Goal: Task Accomplishment & Management: Use online tool/utility

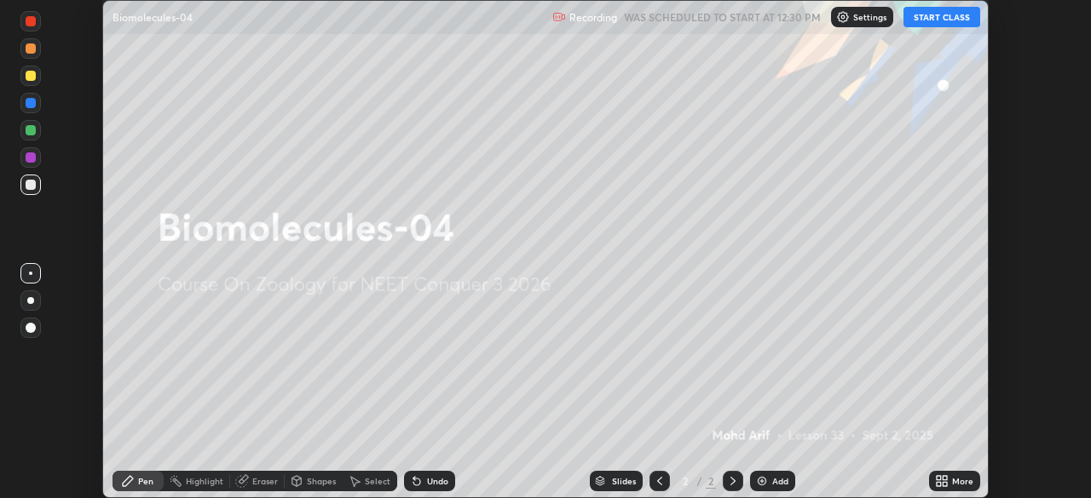
scroll to position [498, 1090]
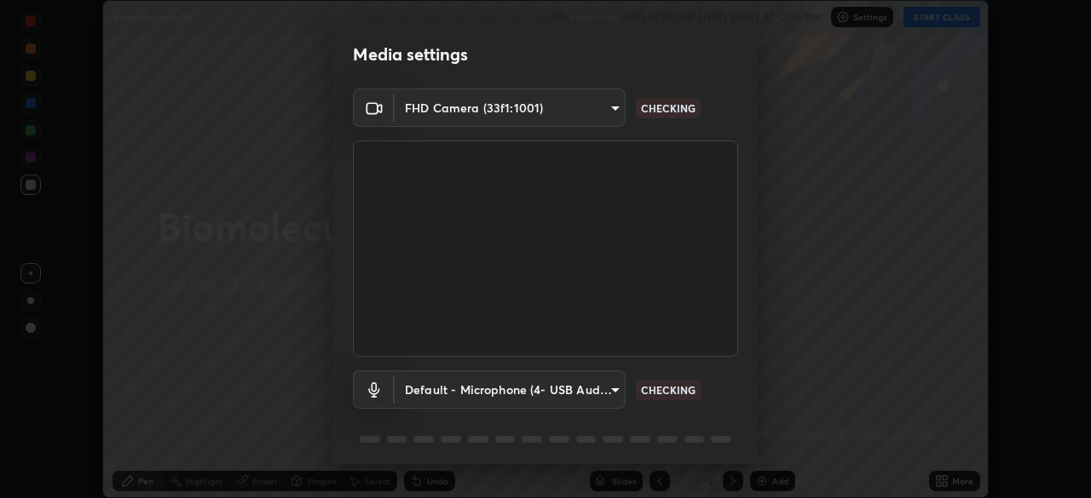
click at [941, 481] on div "Media settings FHD Camera (33f1:1001) 08983f1033c6a0306837c3f561e1e4be339b15a15…" at bounding box center [545, 249] width 1091 height 498
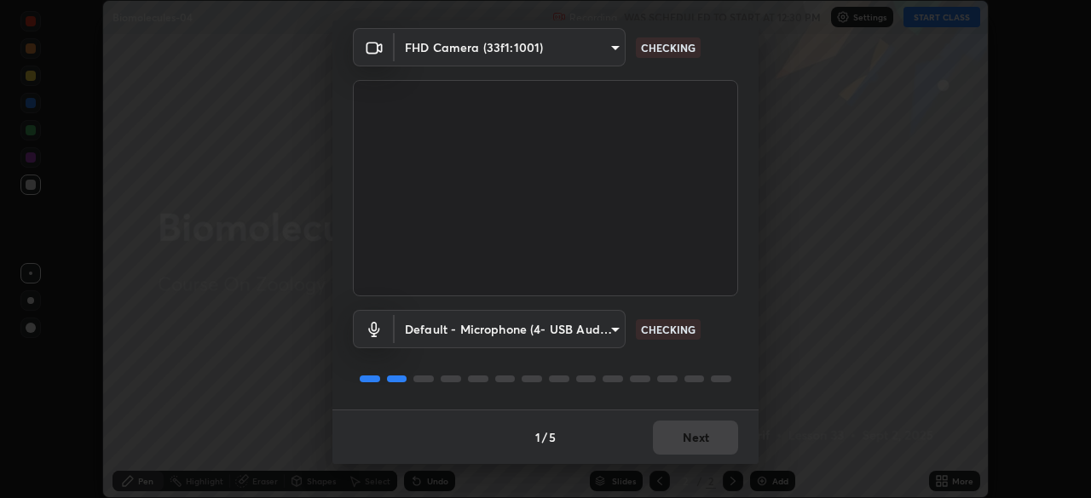
click at [702, 441] on div "1 / 5 Next" at bounding box center [545, 437] width 426 height 55
click at [701, 449] on div "1 / 5 Next" at bounding box center [545, 437] width 426 height 55
click at [703, 443] on div "1 / 5 Next" at bounding box center [545, 437] width 426 height 55
click at [706, 444] on div "1 / 5 Next" at bounding box center [545, 437] width 426 height 55
click at [706, 443] on div "1 / 5 Next" at bounding box center [545, 437] width 426 height 55
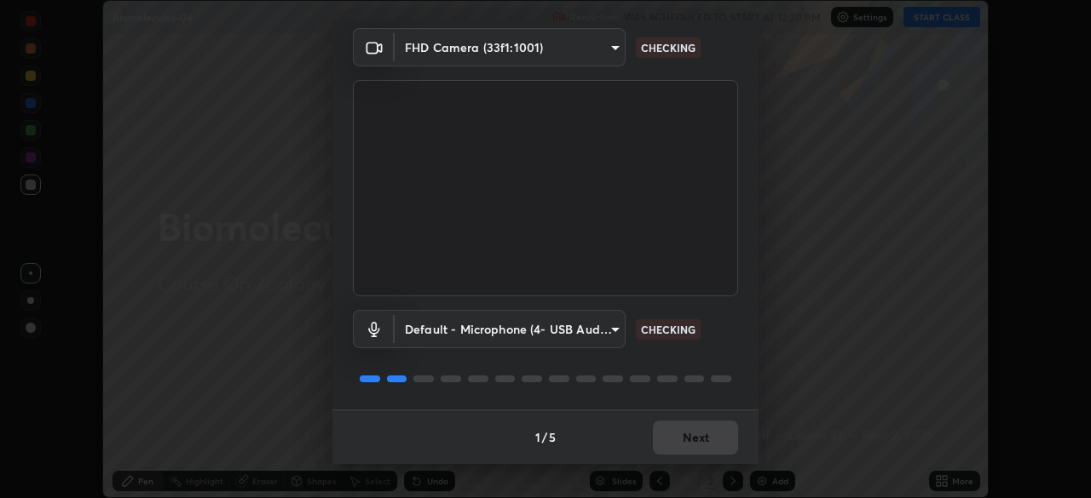
click at [709, 444] on div "1 / 5 Next" at bounding box center [545, 437] width 426 height 55
click at [709, 443] on div "1 / 5 Next" at bounding box center [545, 437] width 426 height 55
click at [711, 443] on div "1 / 5 Next" at bounding box center [545, 437] width 426 height 55
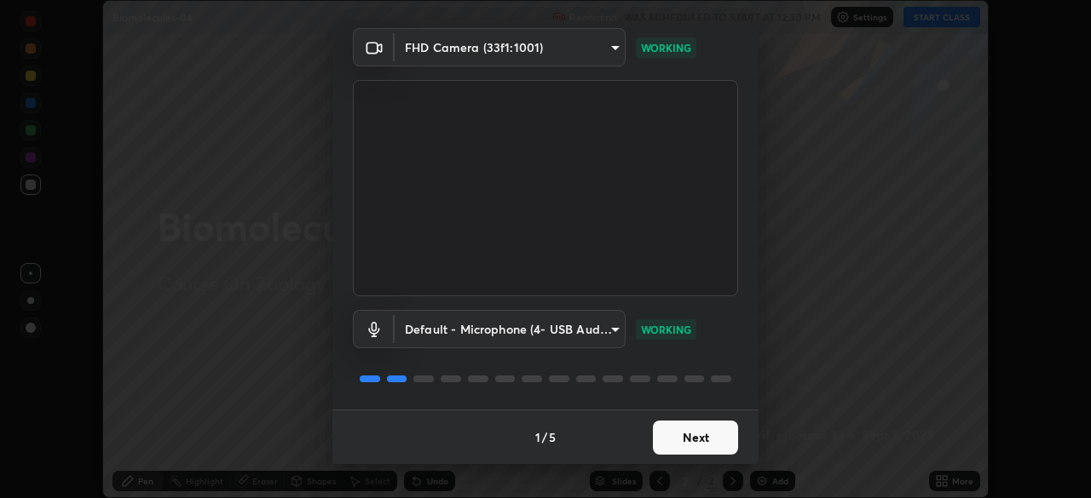
click at [693, 438] on button "Next" at bounding box center [695, 438] width 85 height 34
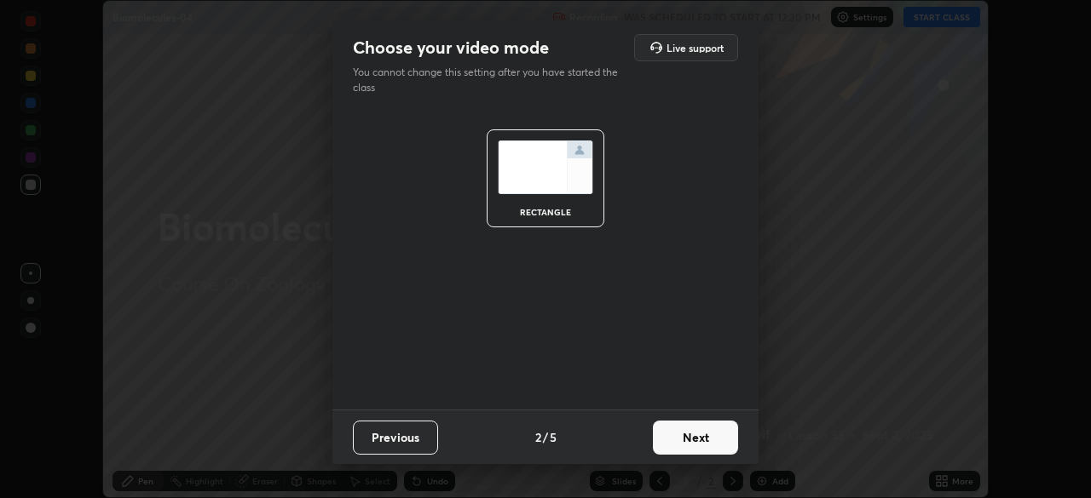
click at [696, 445] on button "Next" at bounding box center [695, 438] width 85 height 34
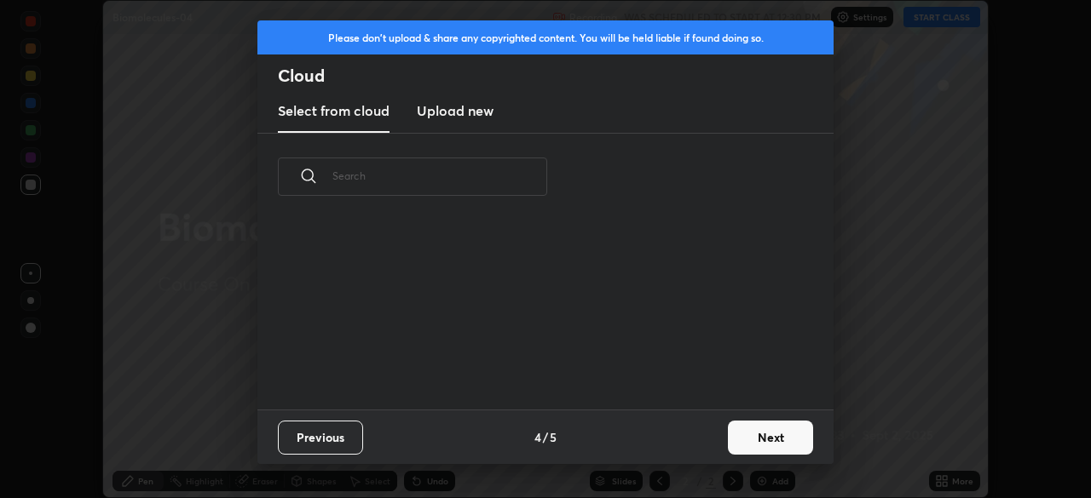
click at [763, 439] on button "Next" at bounding box center [770, 438] width 85 height 34
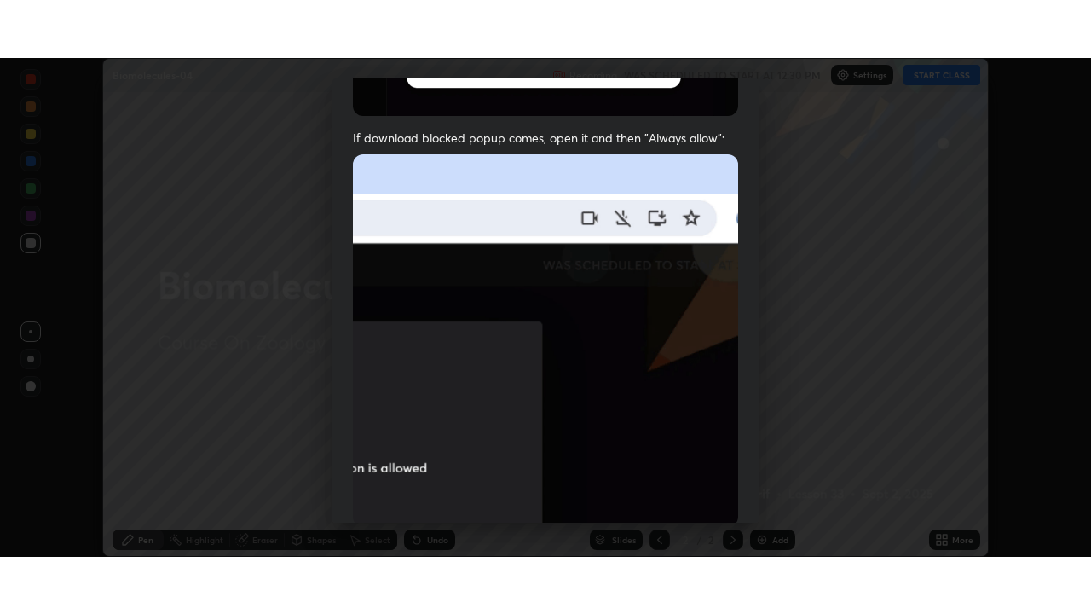
scroll to position [408, 0]
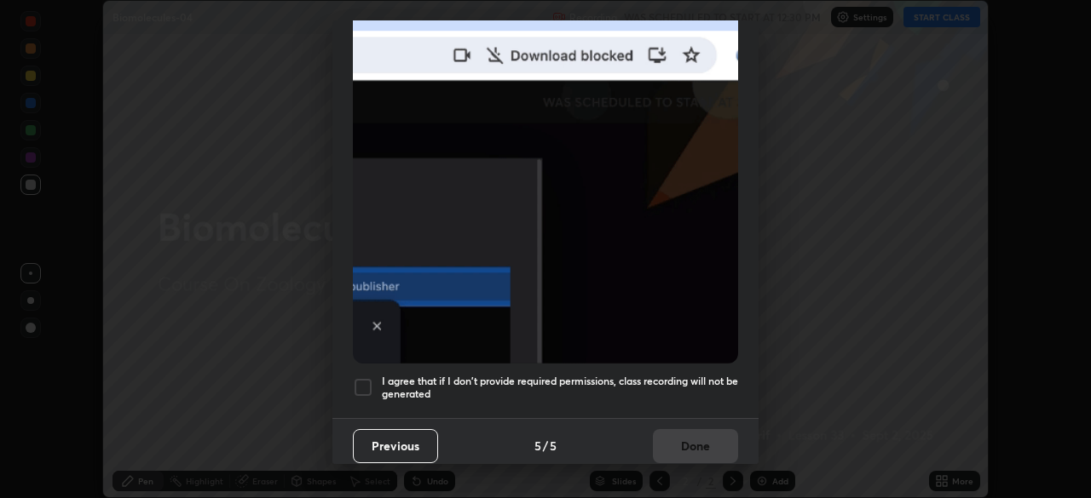
click at [642, 375] on h5 "I agree that if I don't provide required permissions, class recording will not …" at bounding box center [560, 388] width 356 height 26
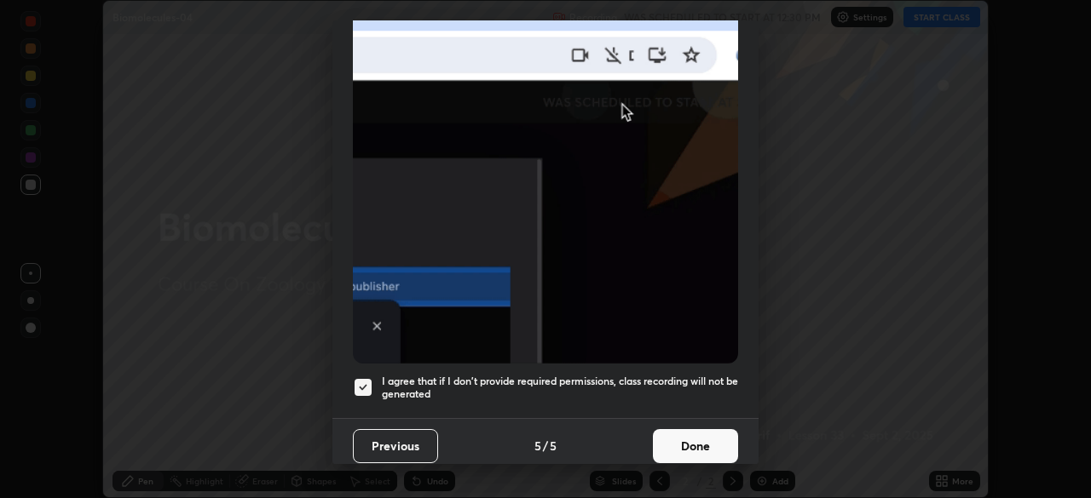
click at [668, 429] on button "Done" at bounding box center [695, 446] width 85 height 34
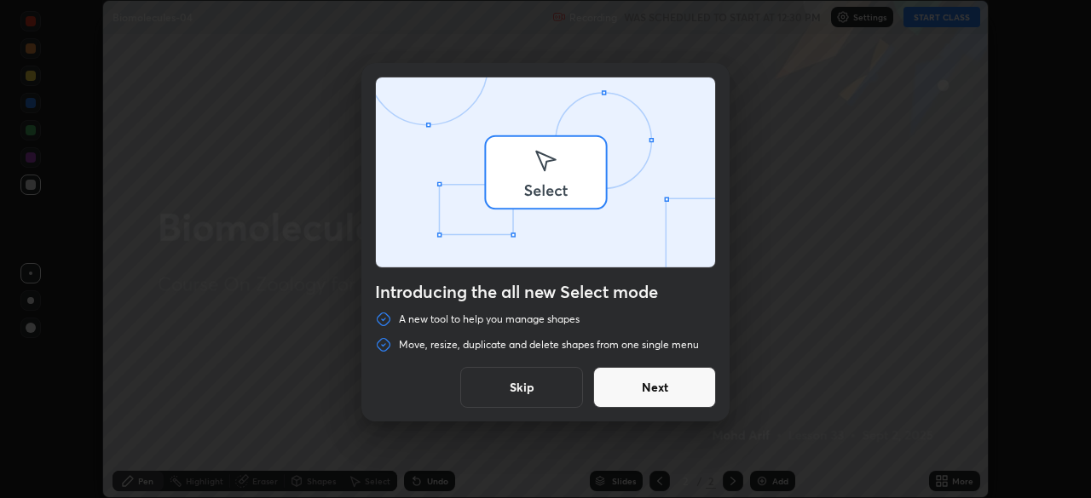
click at [954, 484] on div "Introducing the all new Select mode A new tool to help you manage shapes Move, …" at bounding box center [545, 249] width 1091 height 498
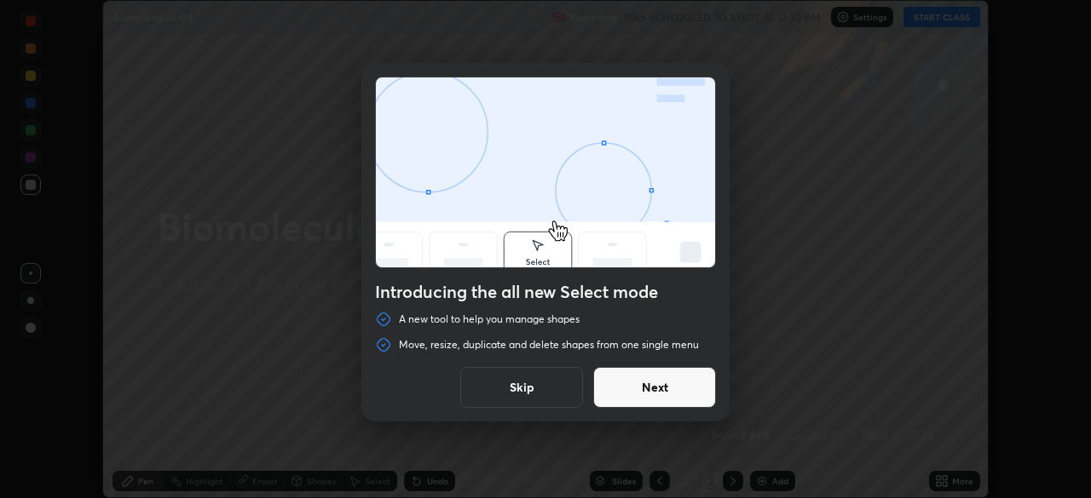
click at [664, 395] on button "Next" at bounding box center [654, 387] width 123 height 41
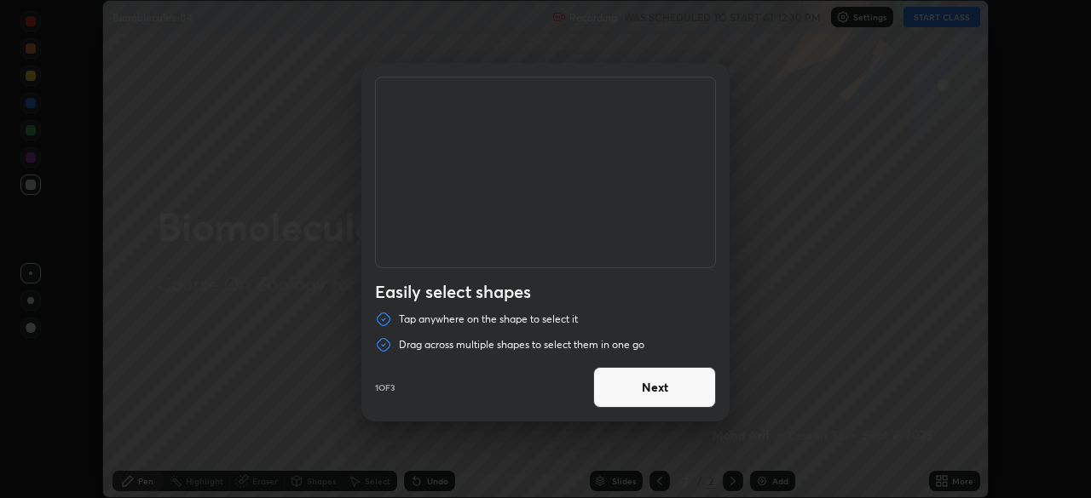
click at [665, 395] on button "Next" at bounding box center [654, 387] width 123 height 41
click at [654, 391] on button "Next" at bounding box center [654, 387] width 123 height 41
click at [666, 384] on button "Done" at bounding box center [654, 387] width 123 height 41
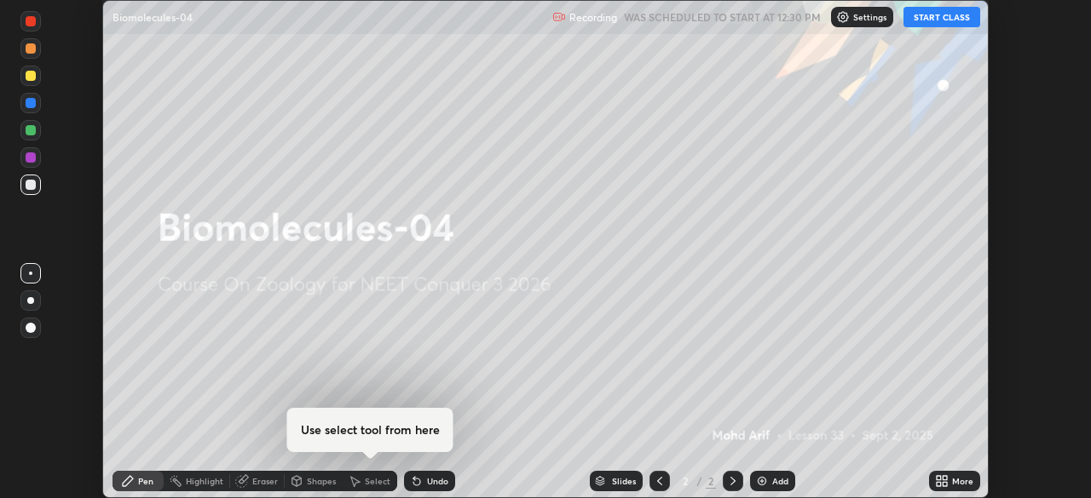
click at [944, 478] on icon at bounding box center [944, 478] width 4 height 4
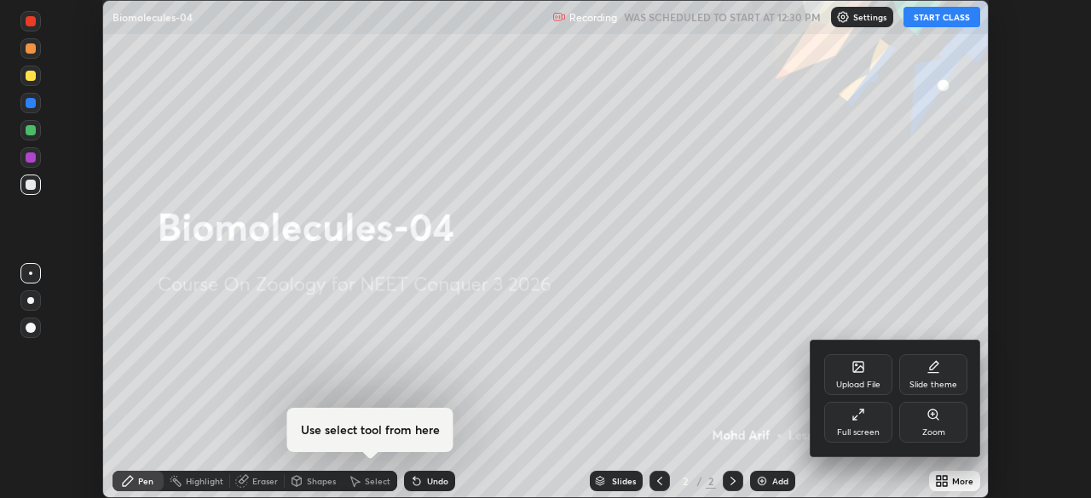
click at [871, 429] on div "Full screen" at bounding box center [858, 433] width 43 height 9
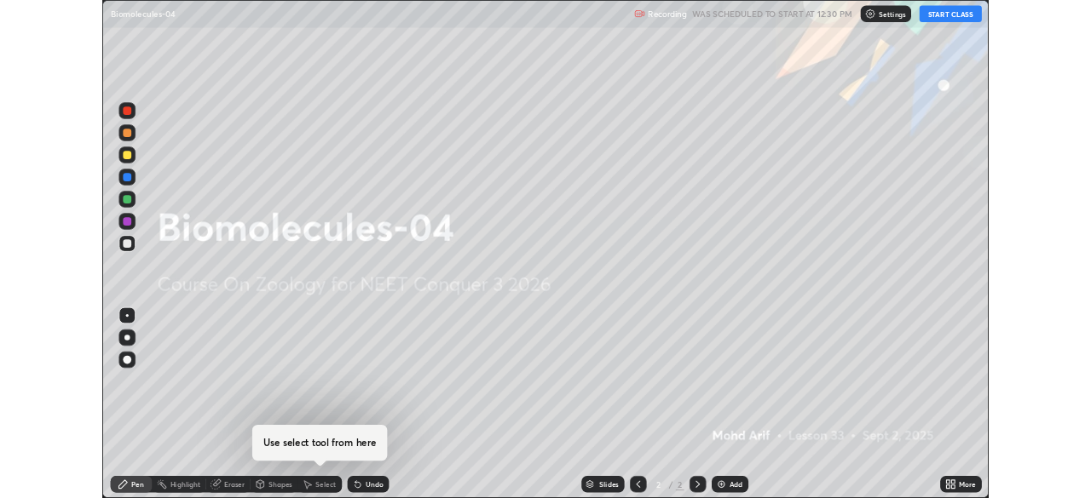
scroll to position [614, 1091]
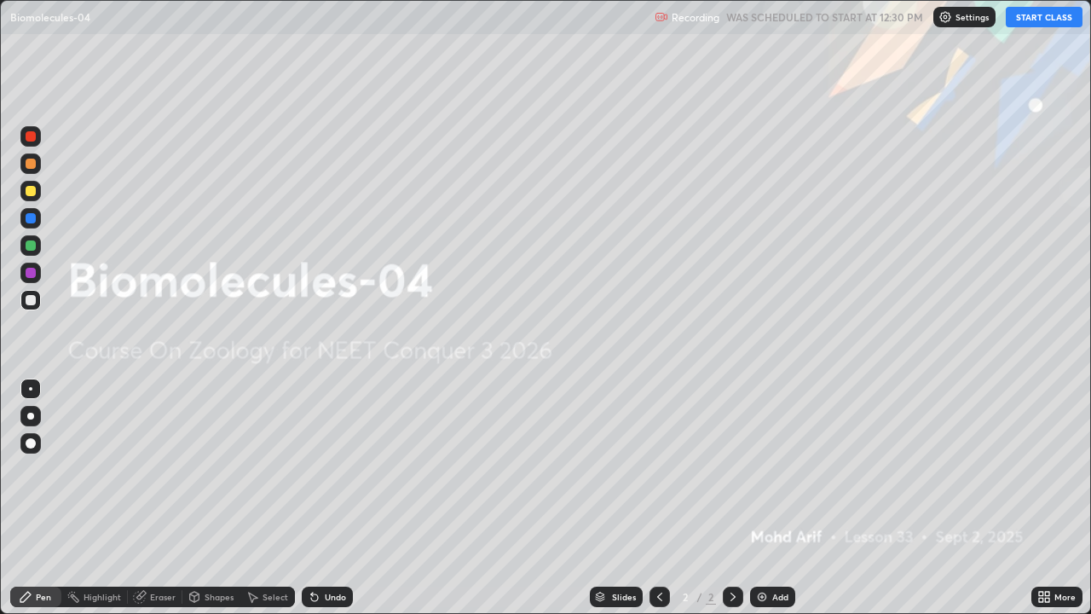
click at [1046, 20] on button "START CLASS" at bounding box center [1043, 17] width 77 height 20
click at [1046, 498] on icon at bounding box center [1047, 593] width 4 height 4
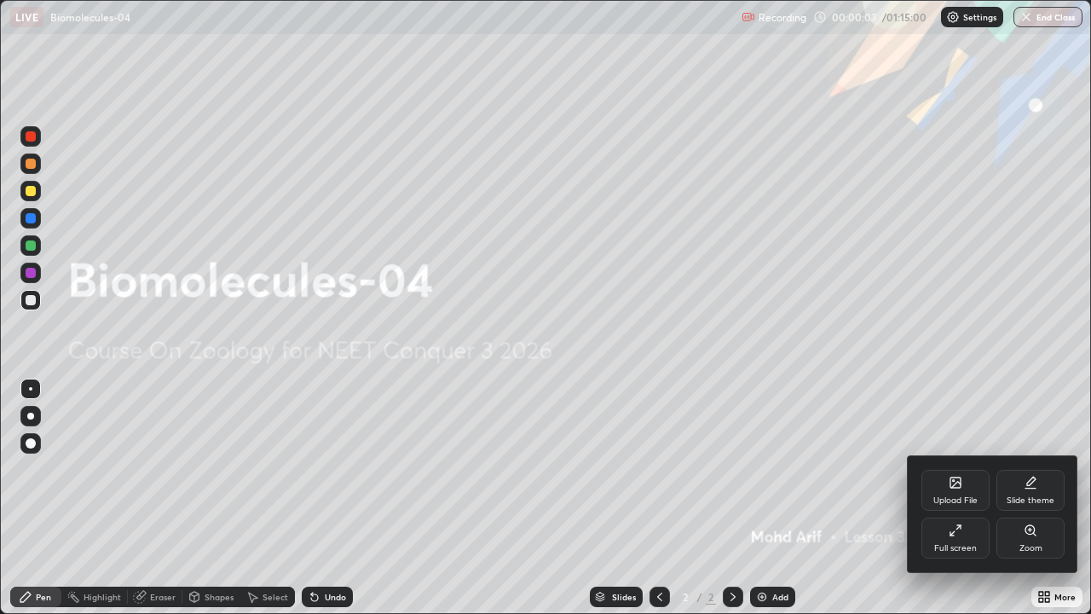
click at [954, 498] on div "Full screen" at bounding box center [955, 548] width 43 height 9
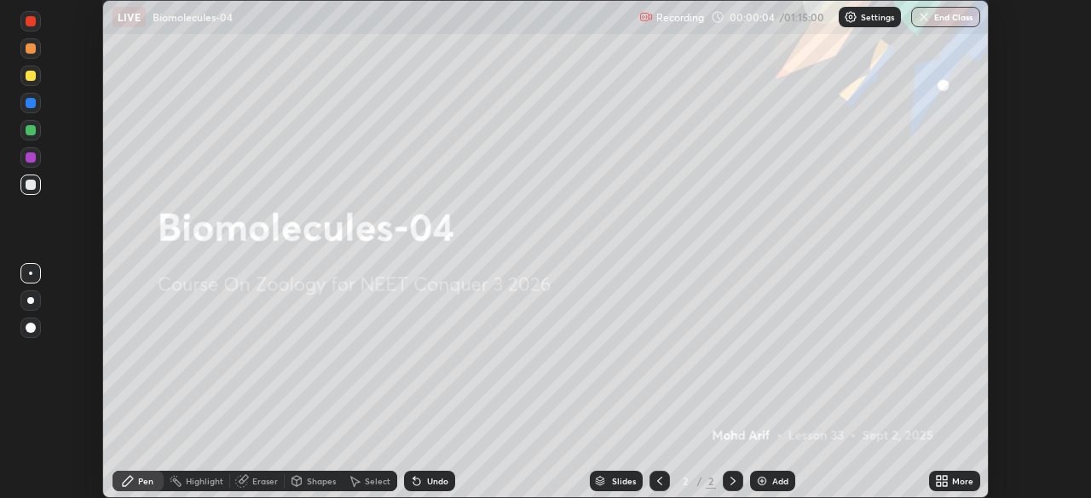
scroll to position [84711, 84119]
